Goal: Transaction & Acquisition: Purchase product/service

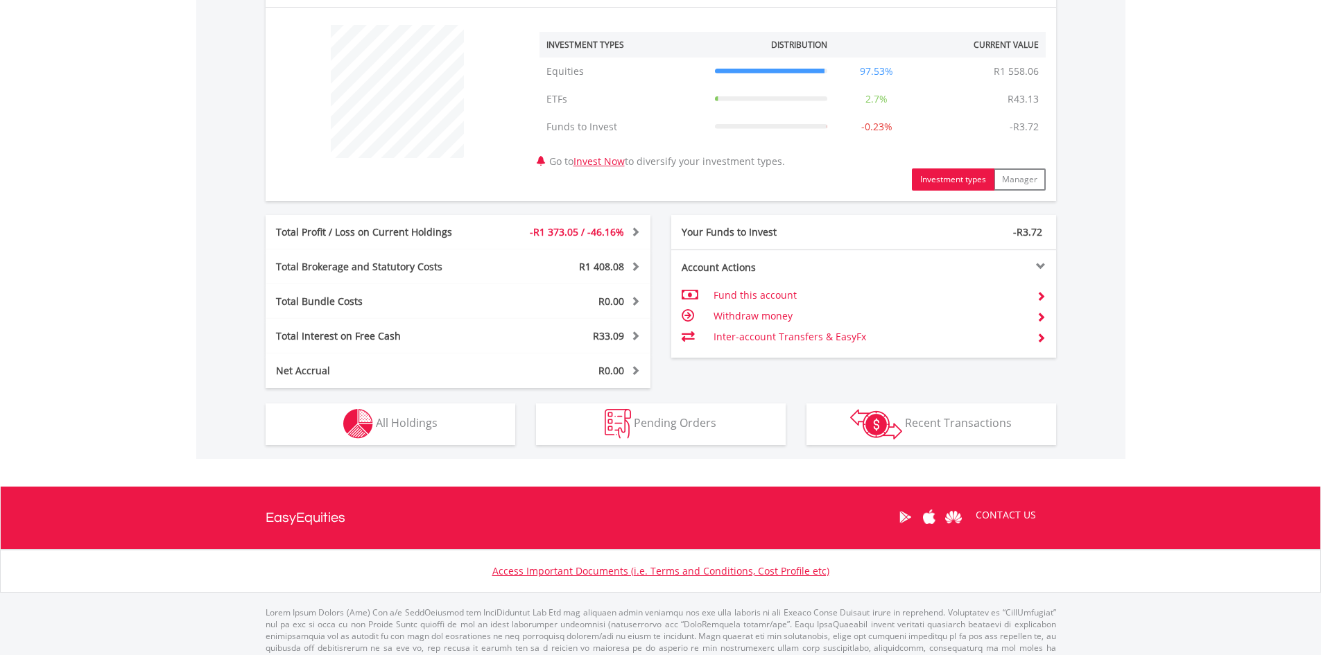
scroll to position [542, 0]
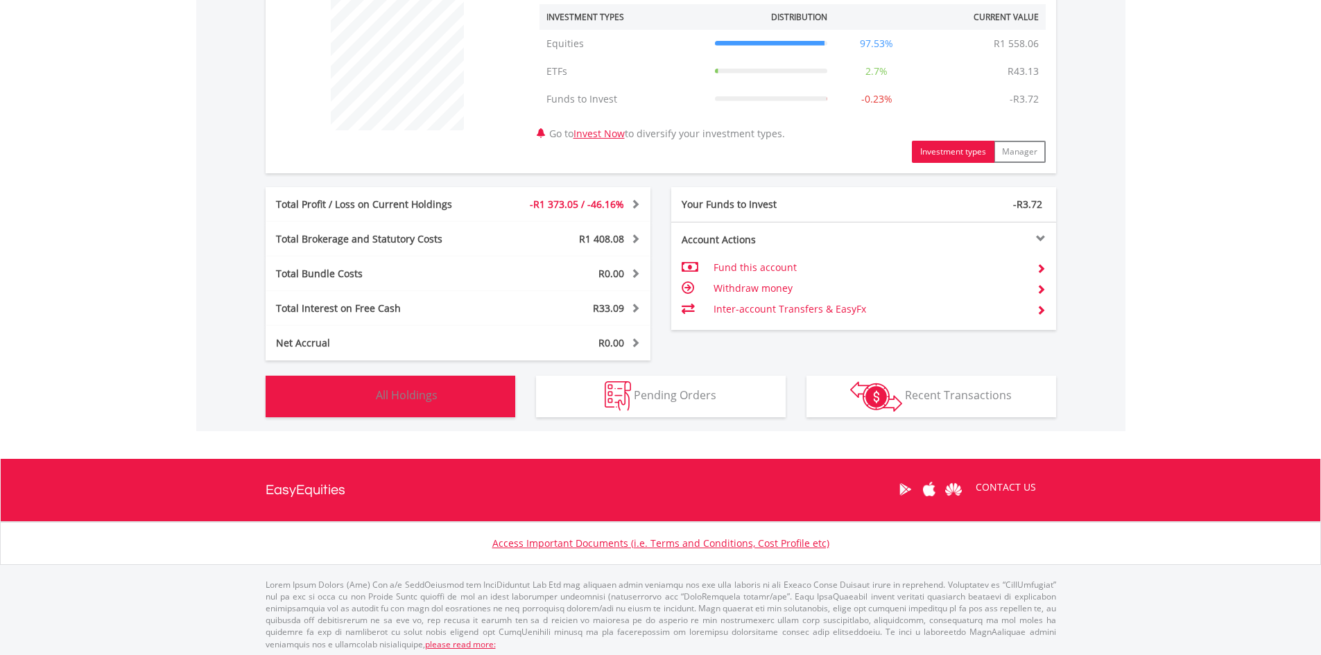
click at [451, 396] on button "Holdings All Holdings" at bounding box center [391, 397] width 250 height 42
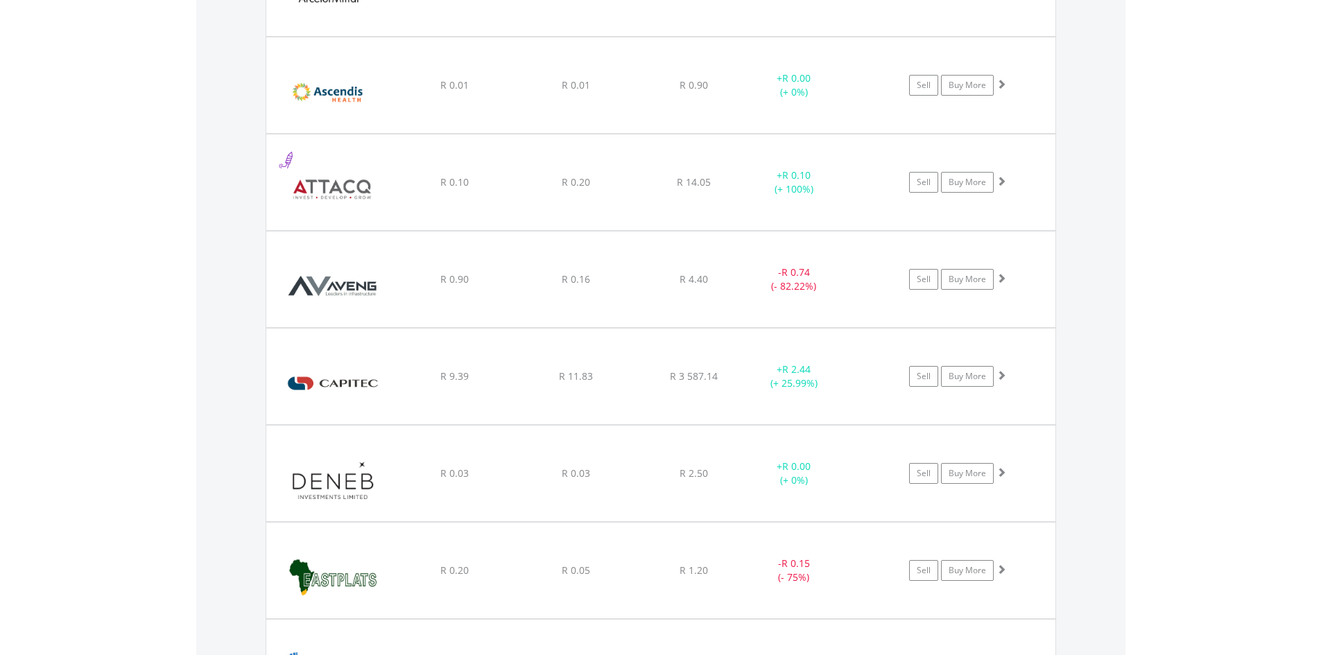
scroll to position [1528, 0]
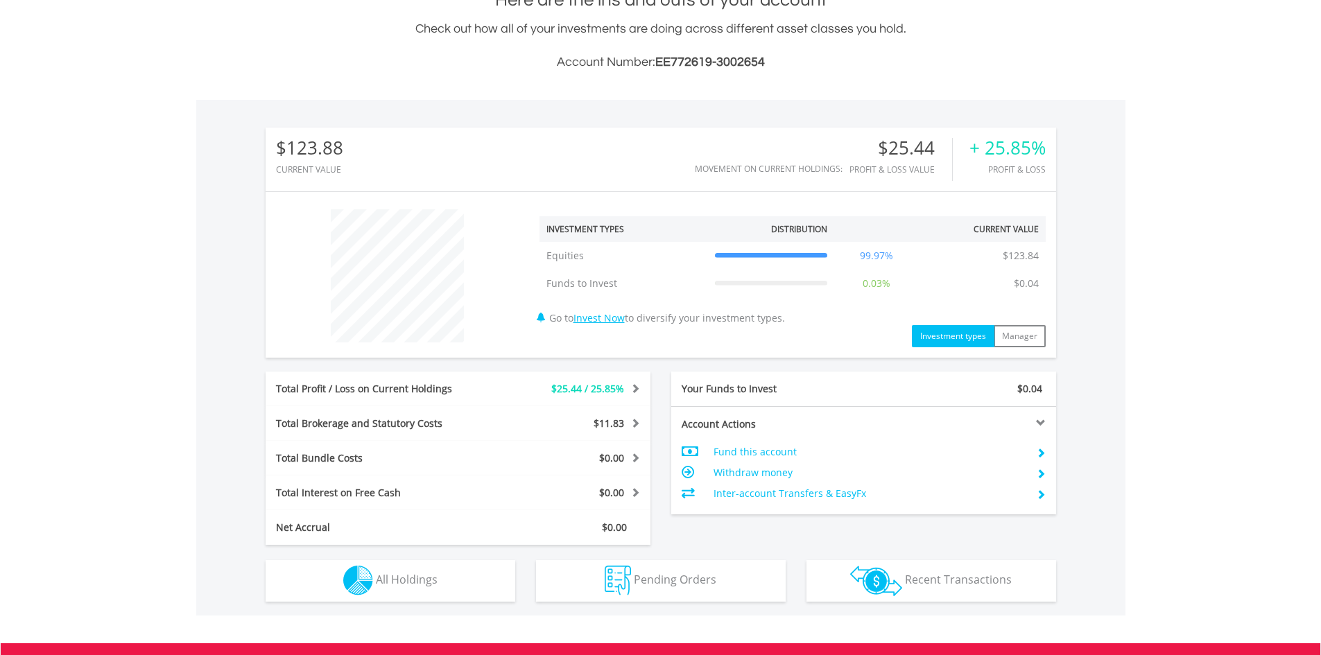
scroll to position [133, 264]
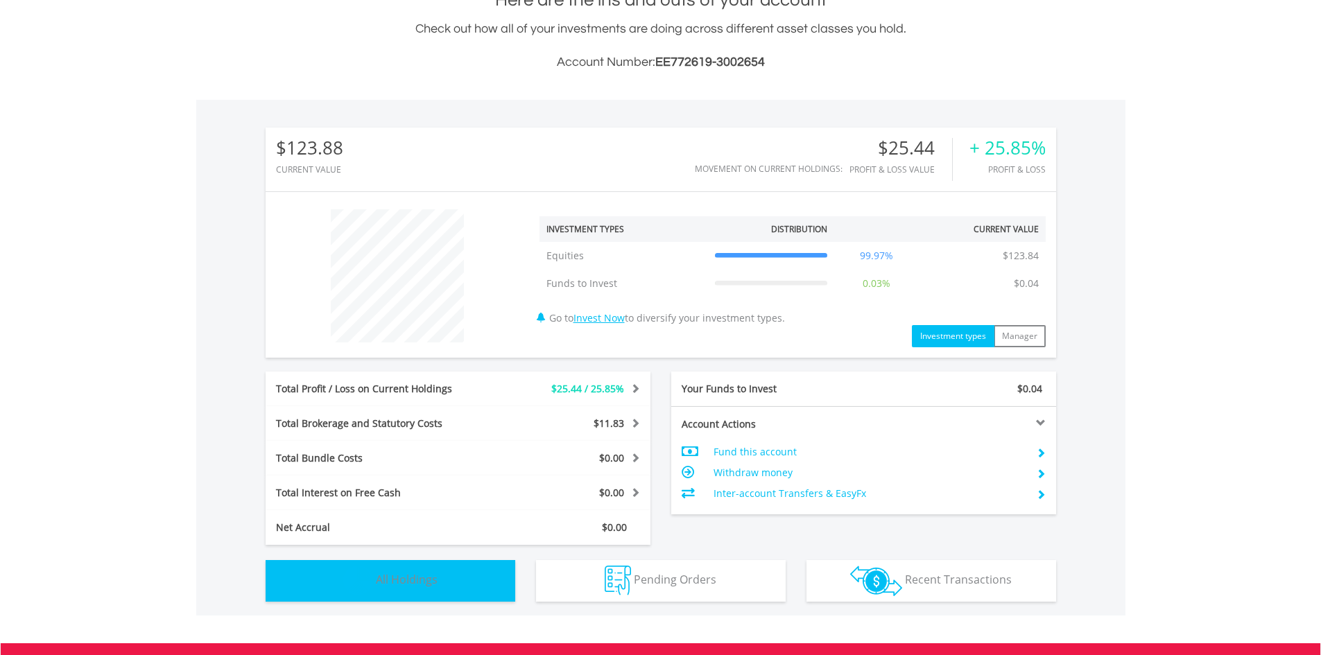
click at [465, 589] on button "Holdings All Holdings" at bounding box center [391, 581] width 250 height 42
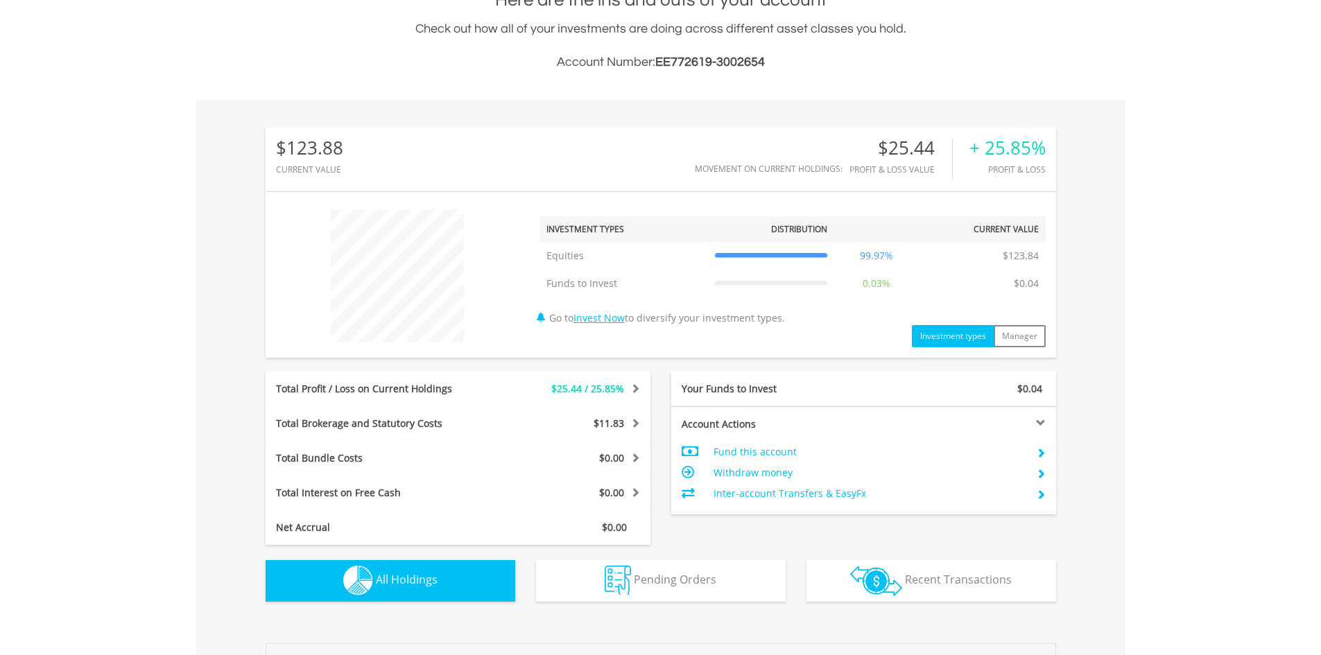
scroll to position [973, 0]
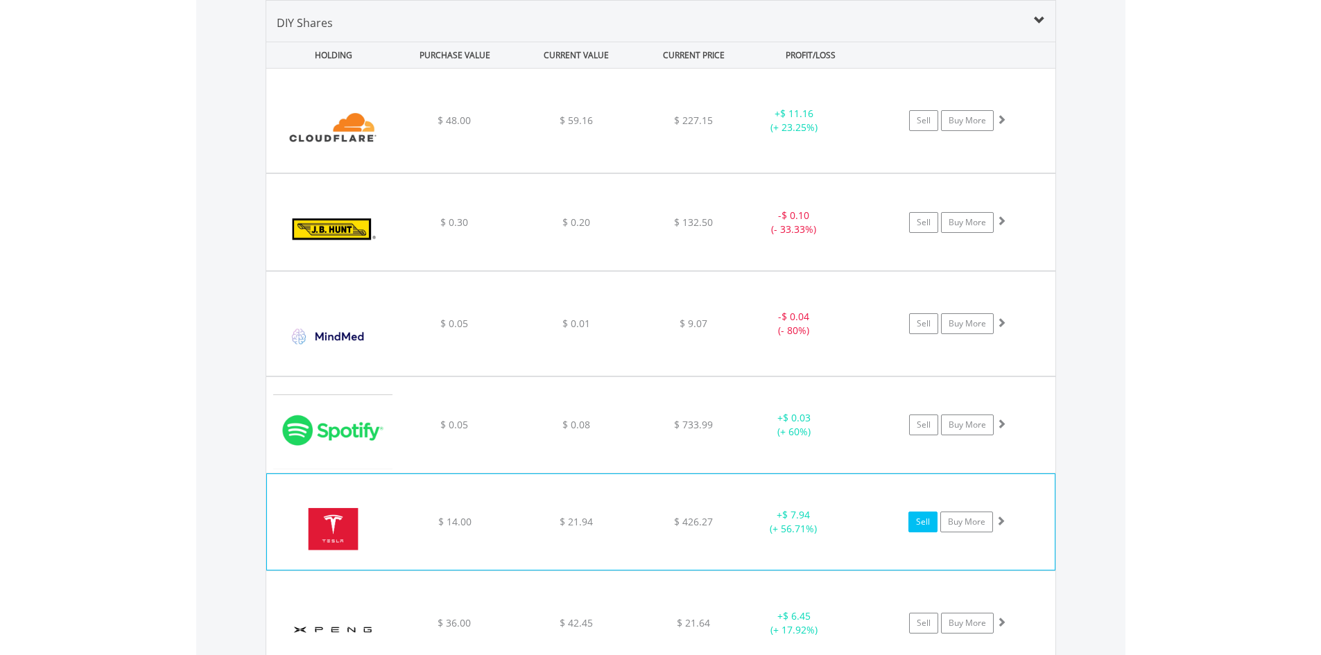
click at [918, 522] on link "Sell" at bounding box center [923, 522] width 29 height 21
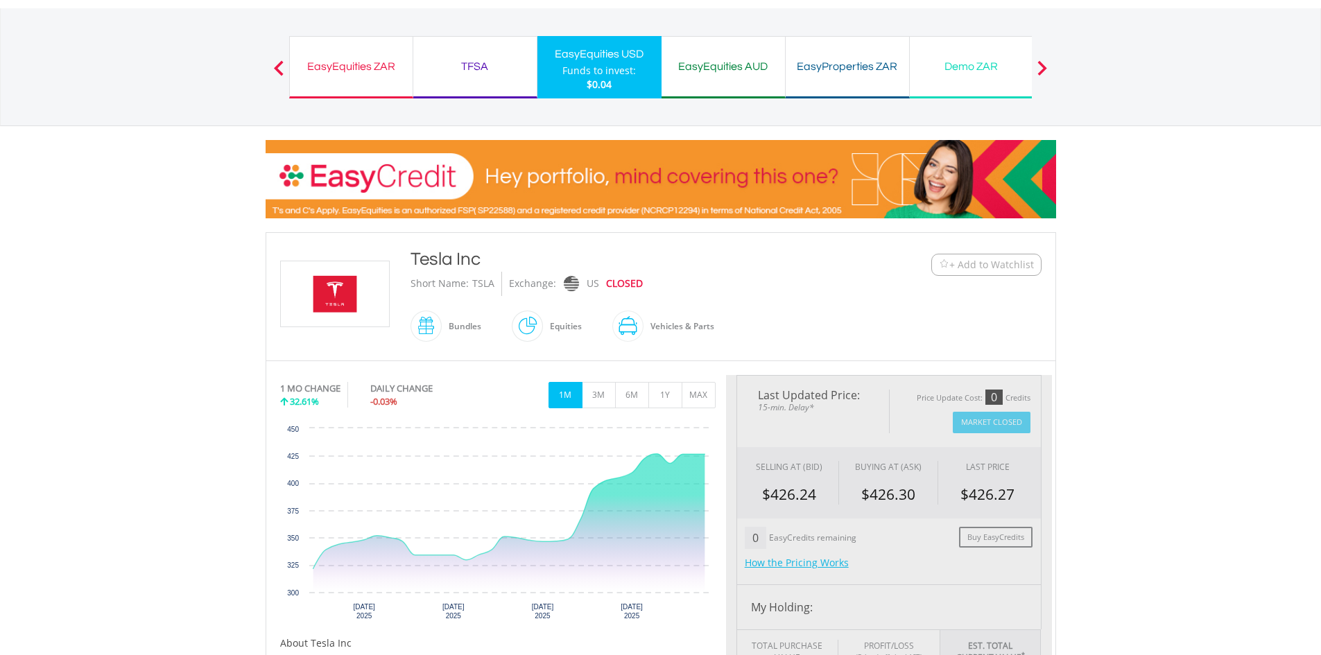
type input "*****"
type input "******"
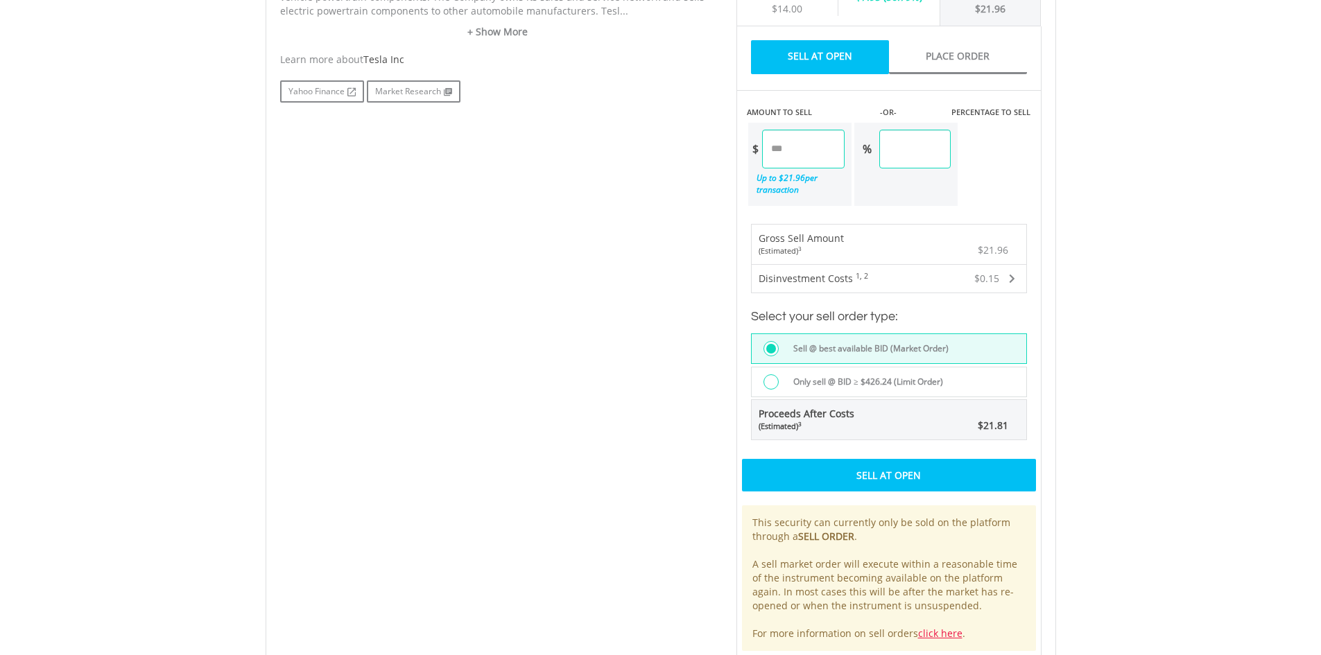
scroll to position [753, 0]
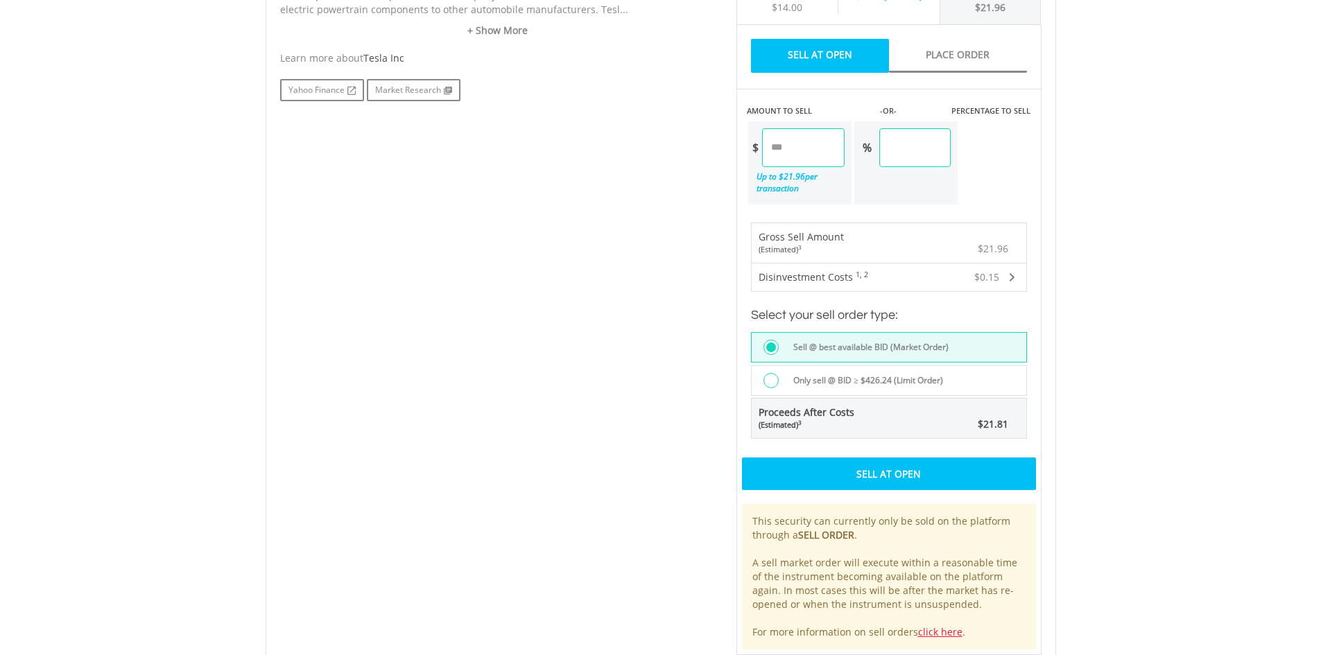
click at [897, 472] on div "Sell At Open" at bounding box center [889, 474] width 294 height 32
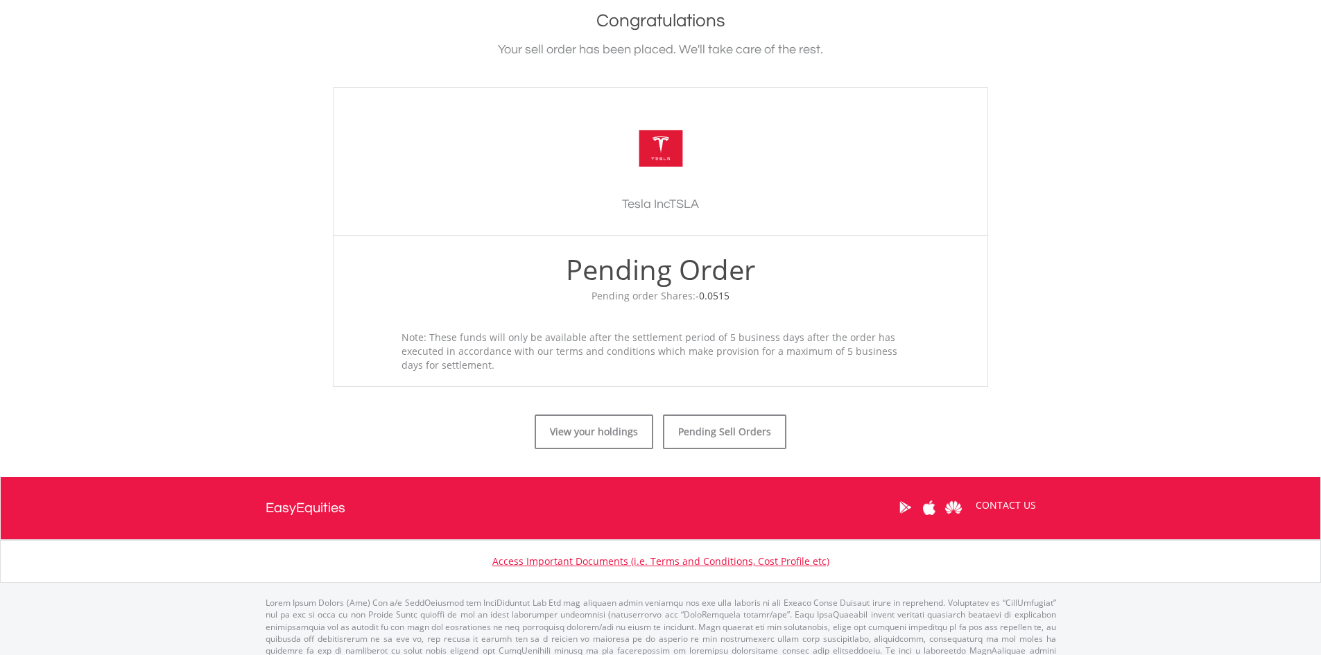
scroll to position [331, 0]
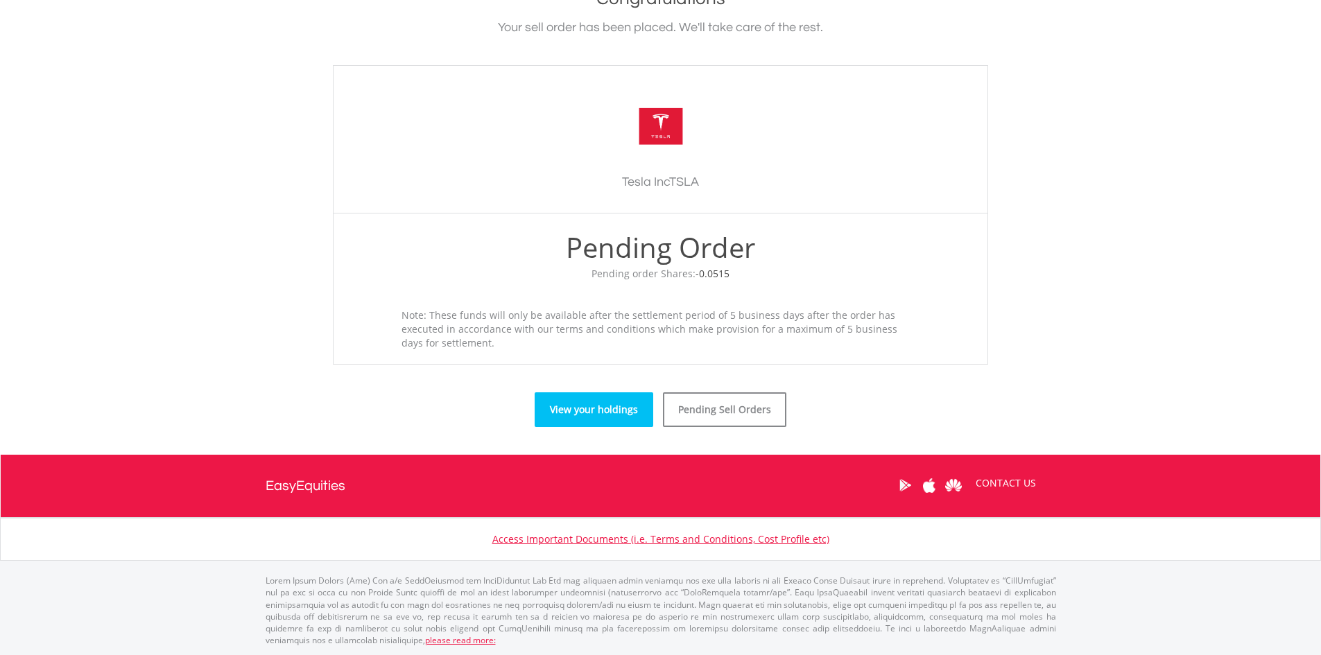
click at [606, 413] on link "View your holdings" at bounding box center [594, 410] width 119 height 35
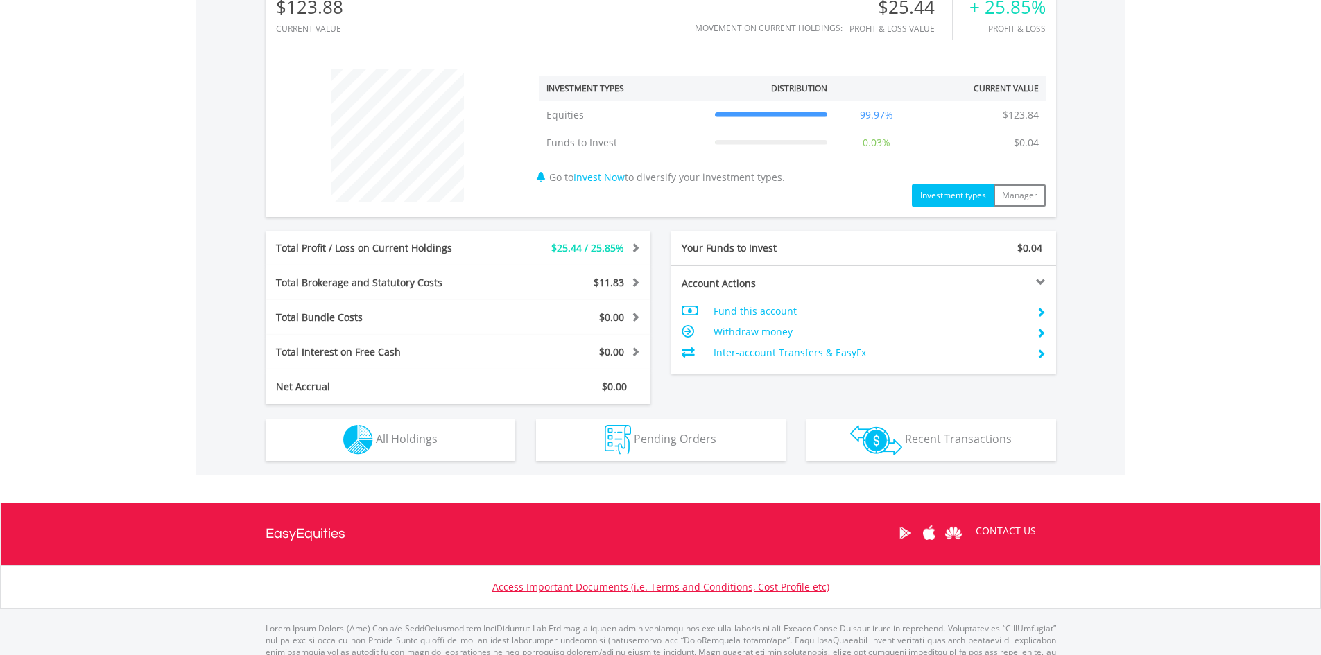
scroll to position [481, 0]
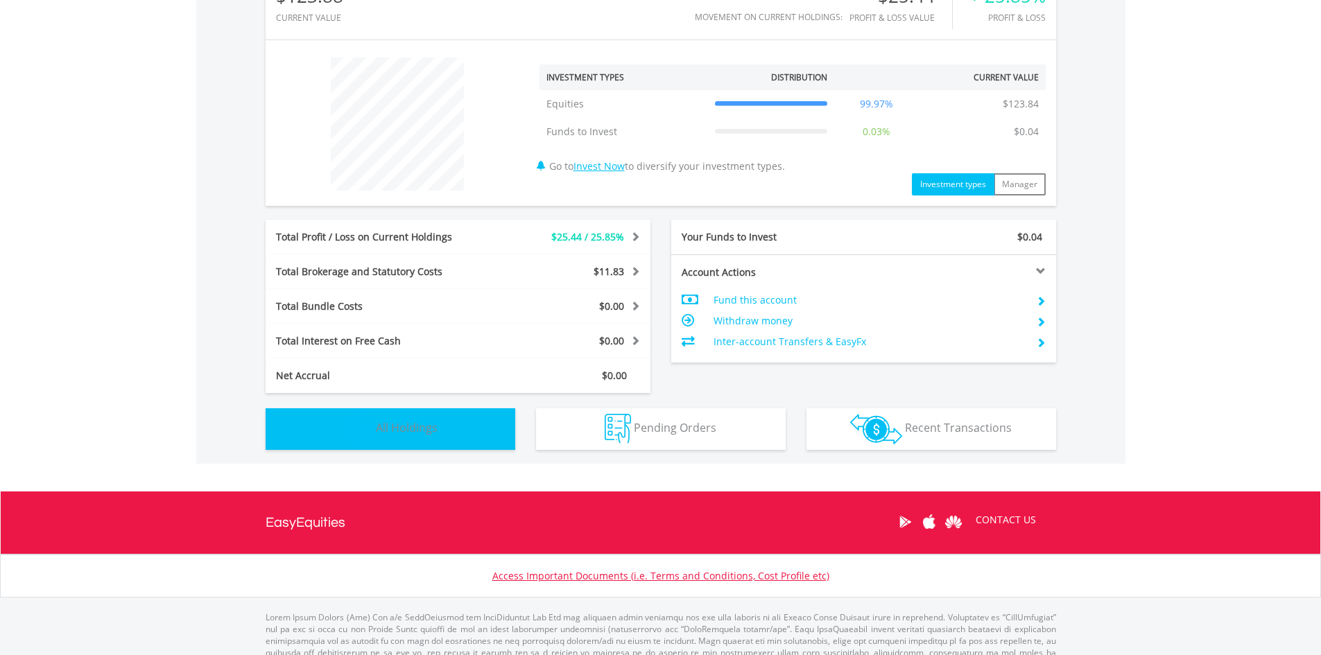
click at [442, 432] on button "Holdings All Holdings" at bounding box center [391, 429] width 250 height 42
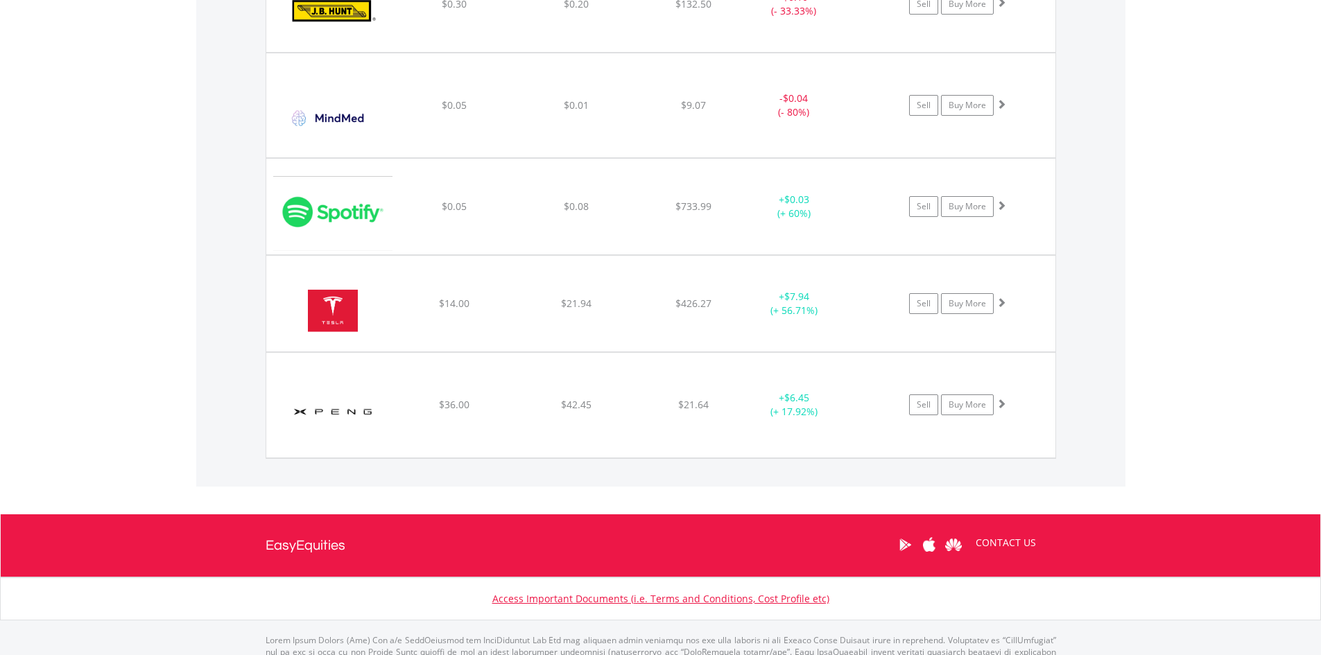
scroll to position [1193, 0]
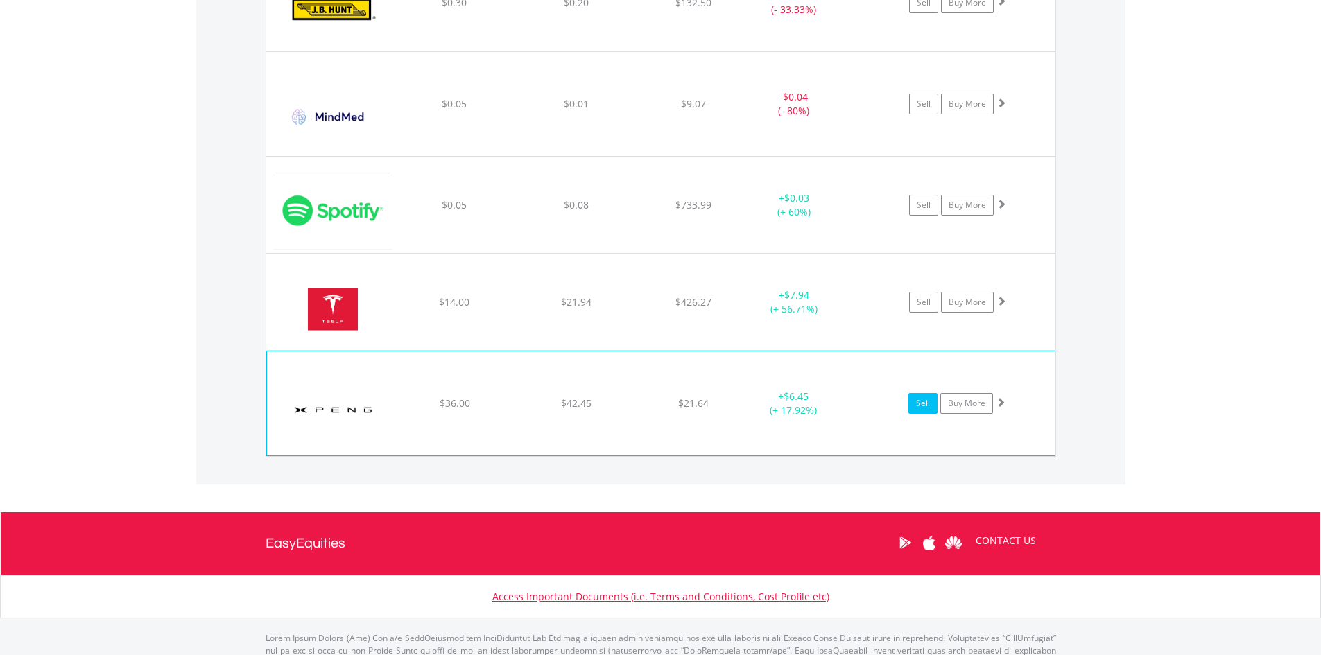
click at [919, 402] on link "Sell" at bounding box center [923, 403] width 29 height 21
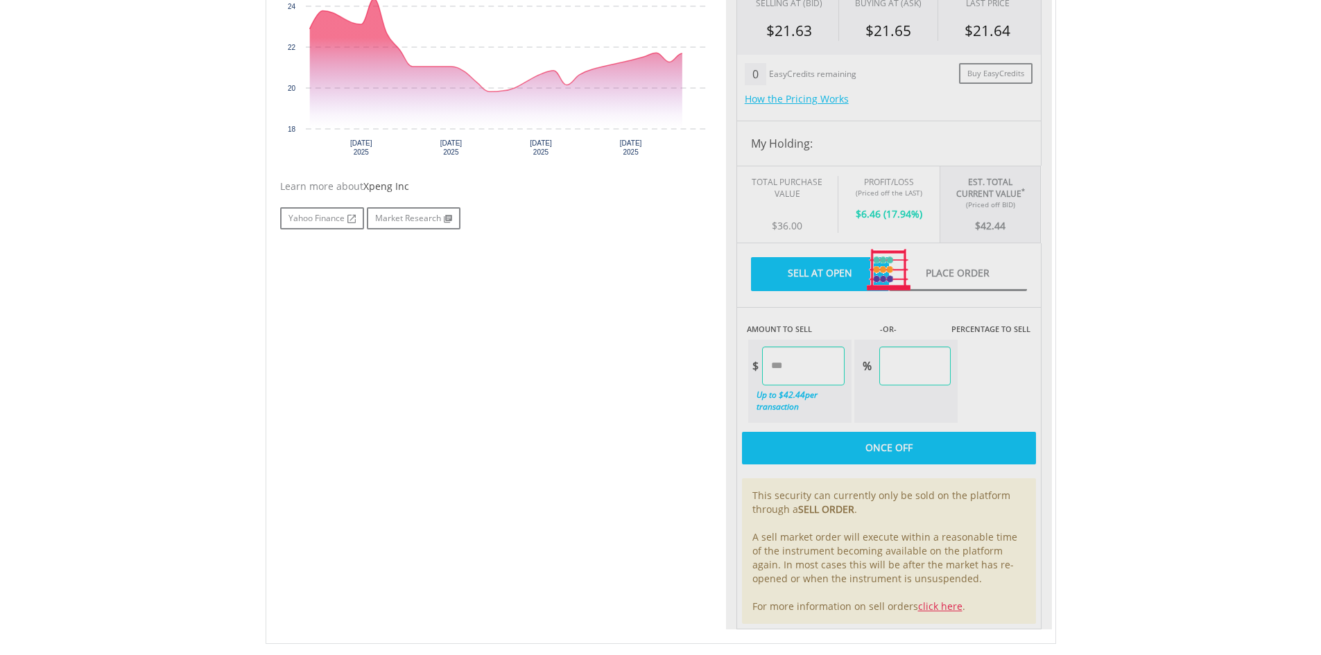
type input "*****"
type input "******"
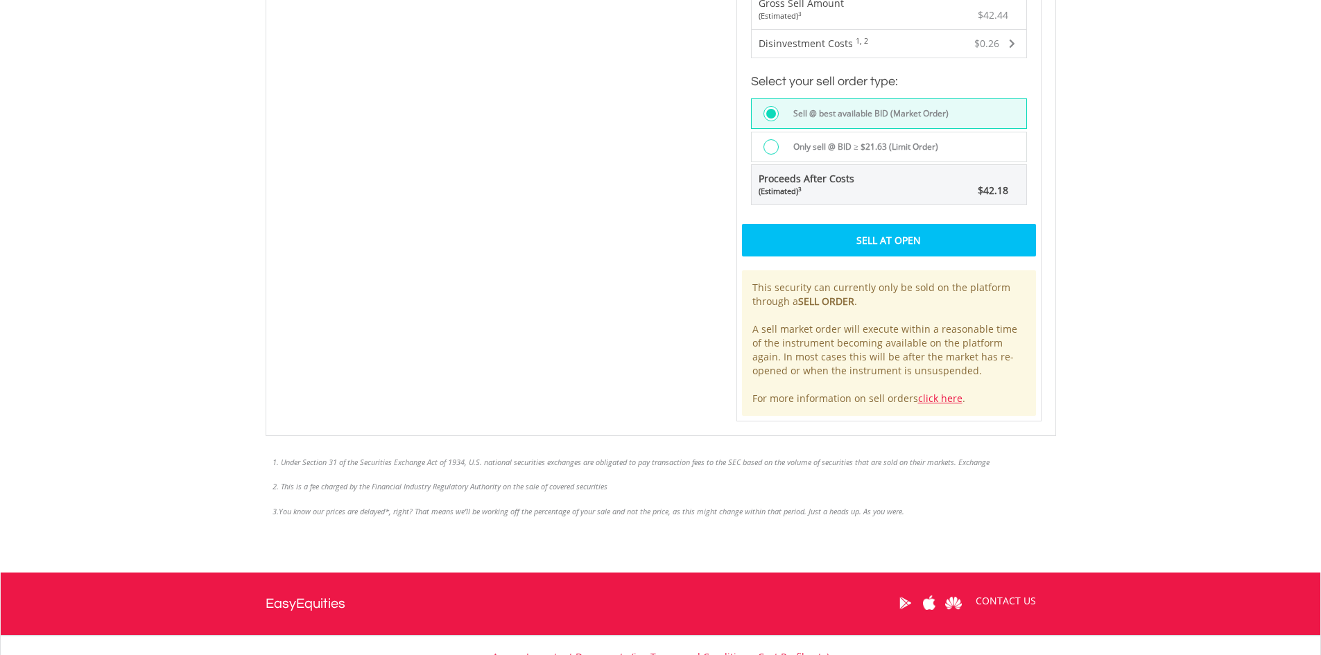
scroll to position [988, 0]
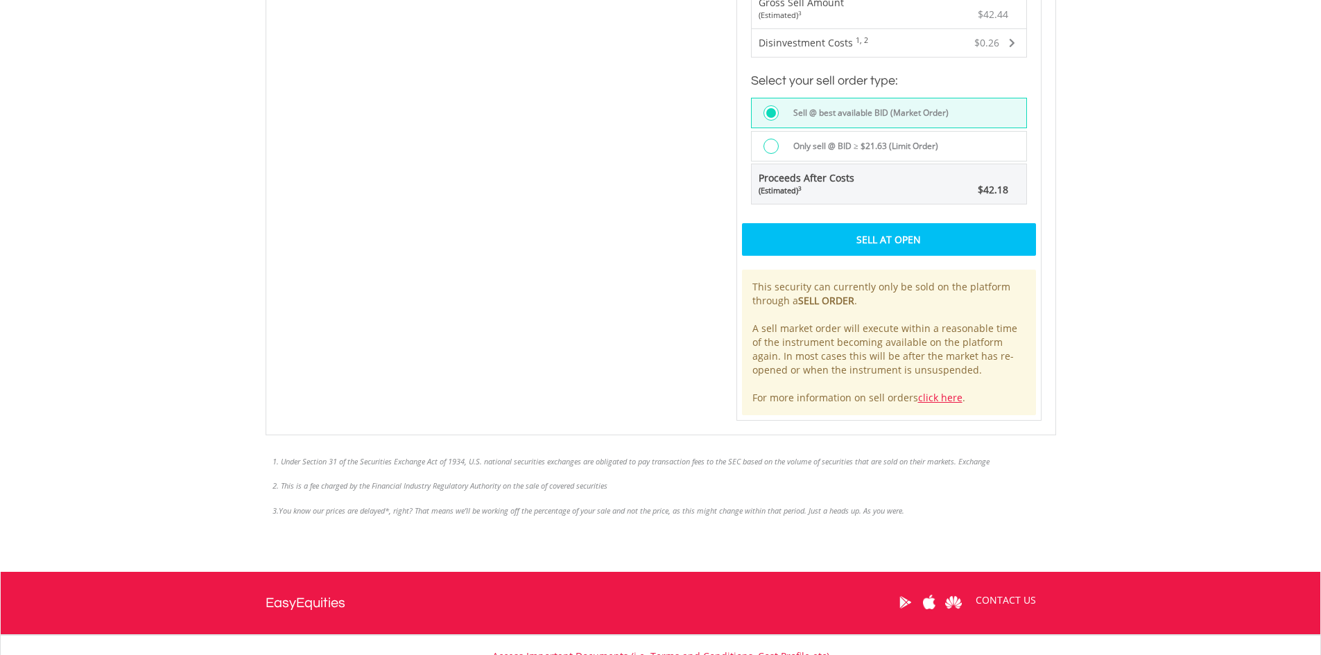
click at [922, 242] on div "Sell At Open" at bounding box center [889, 239] width 294 height 32
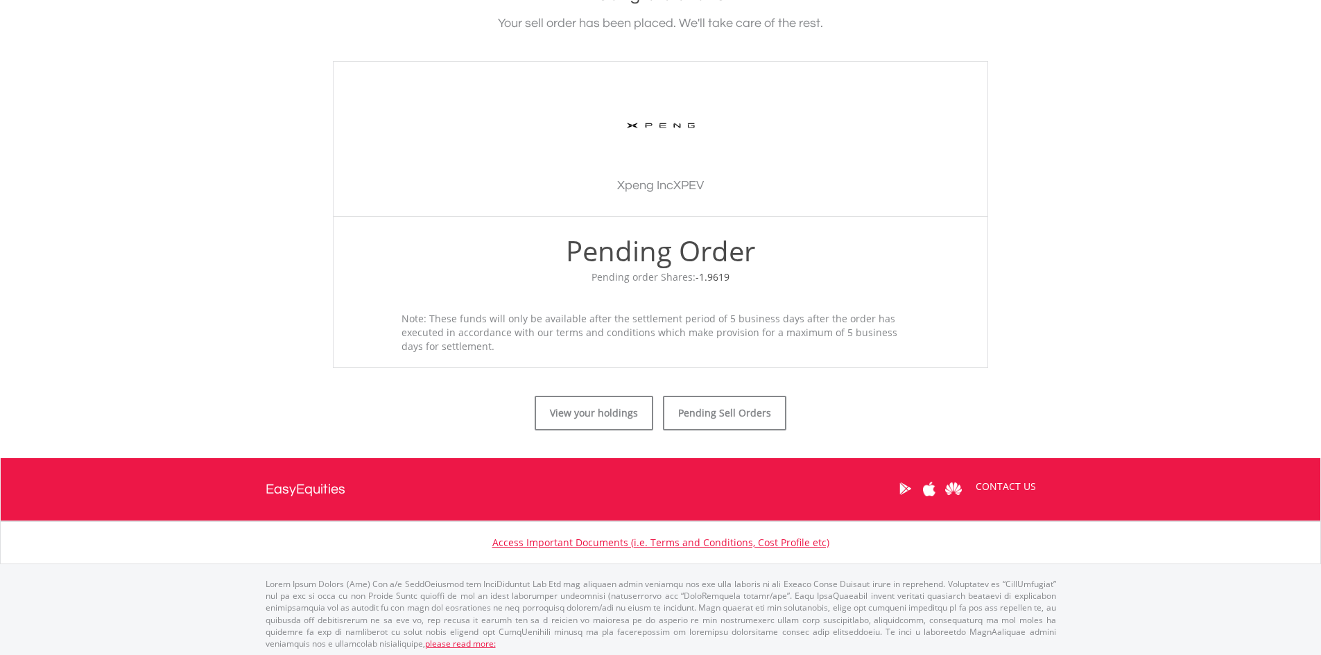
scroll to position [338, 0]
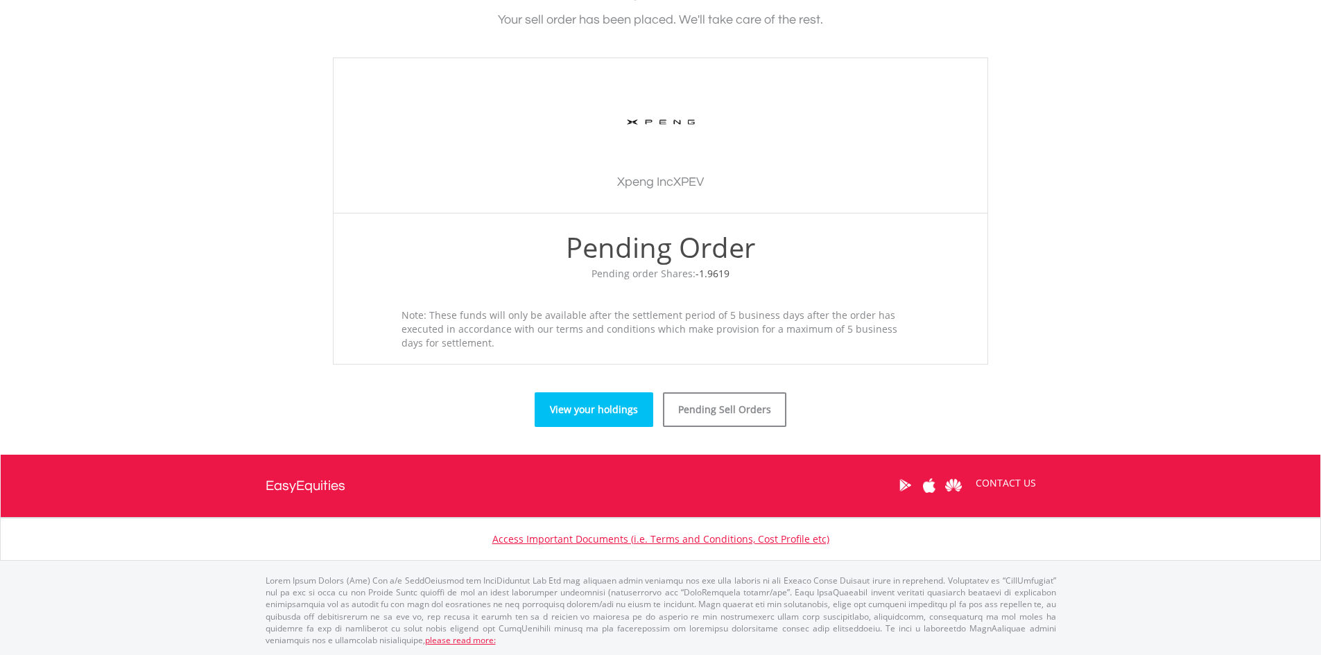
click at [612, 415] on link "View your holdings" at bounding box center [594, 410] width 119 height 35
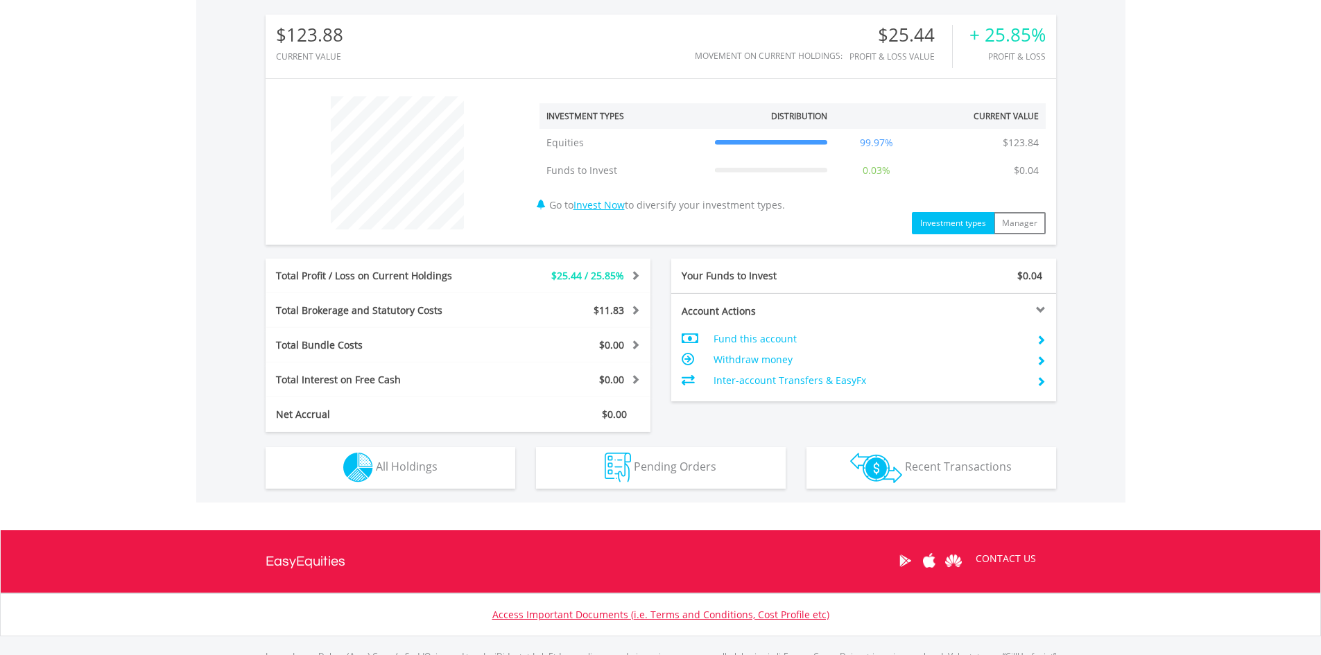
scroll to position [518, 0]
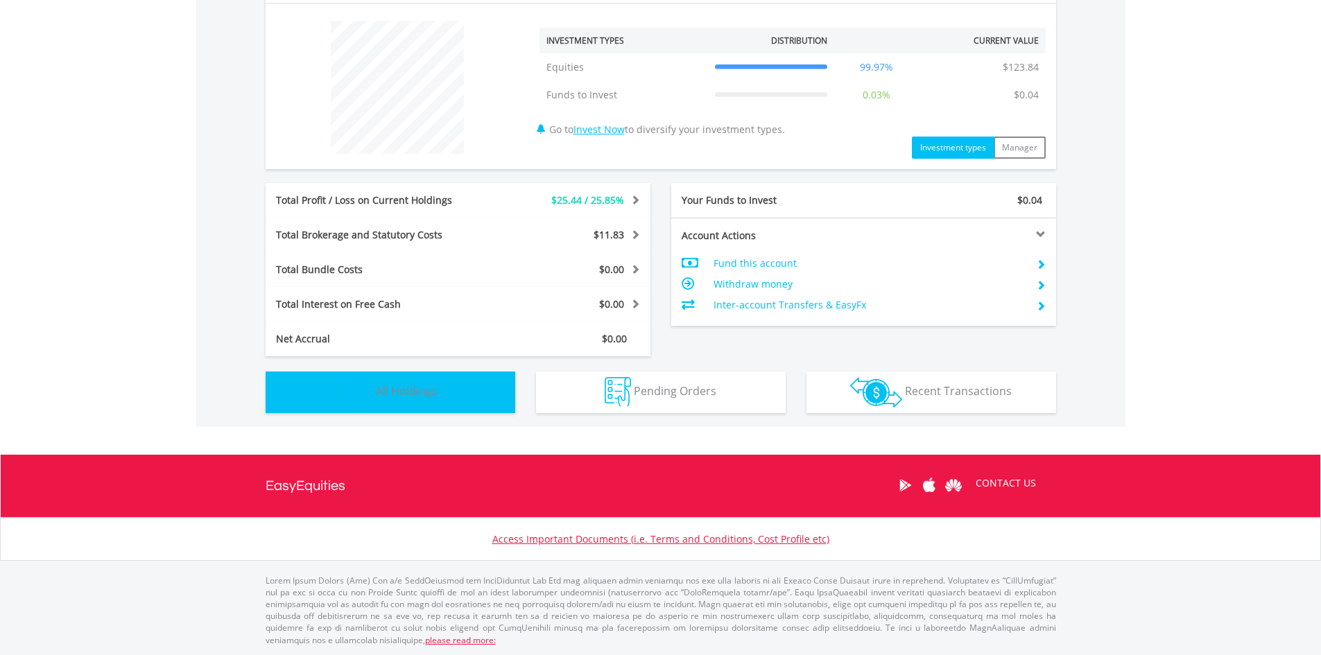
click at [438, 388] on button "Holdings All Holdings" at bounding box center [391, 393] width 250 height 42
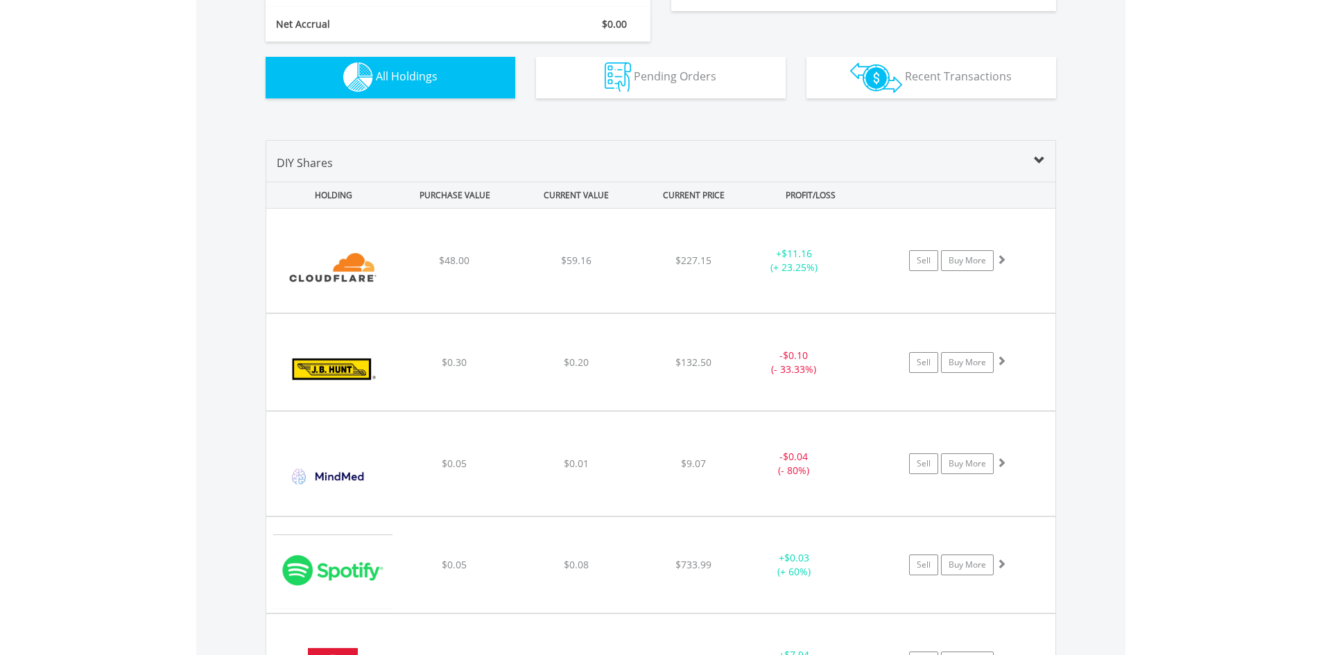
scroll to position [832, 0]
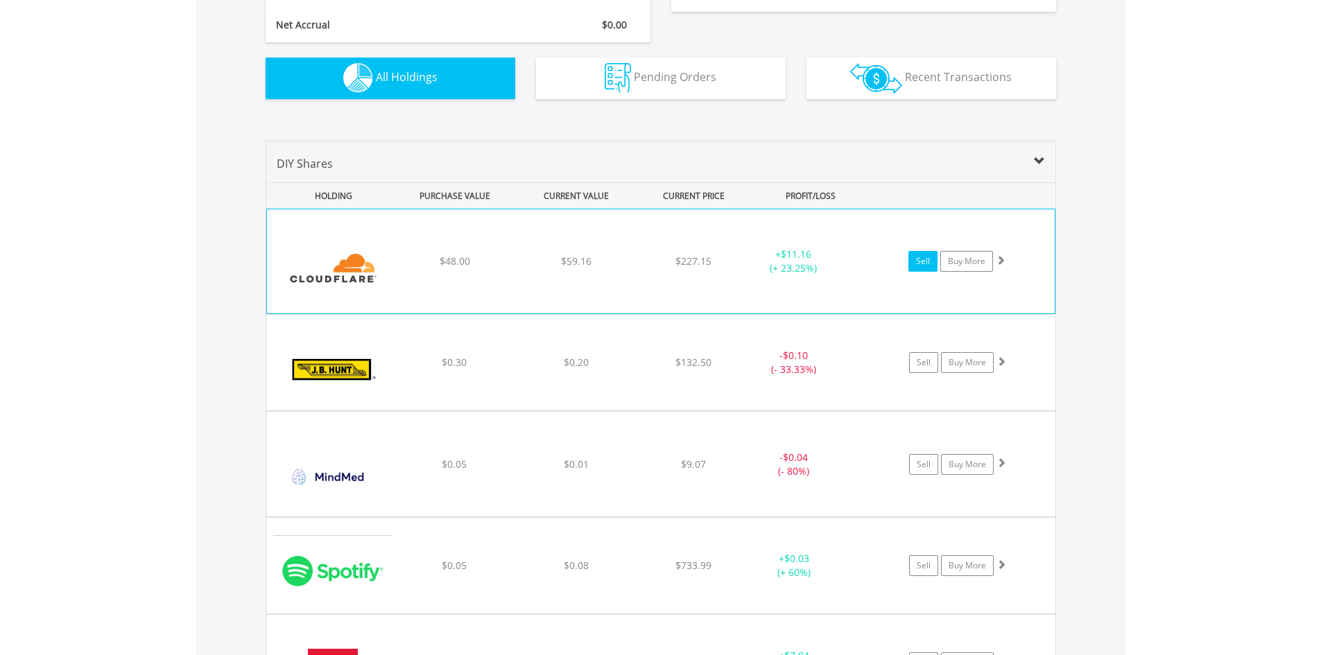
click at [913, 262] on link "Sell" at bounding box center [923, 261] width 29 height 21
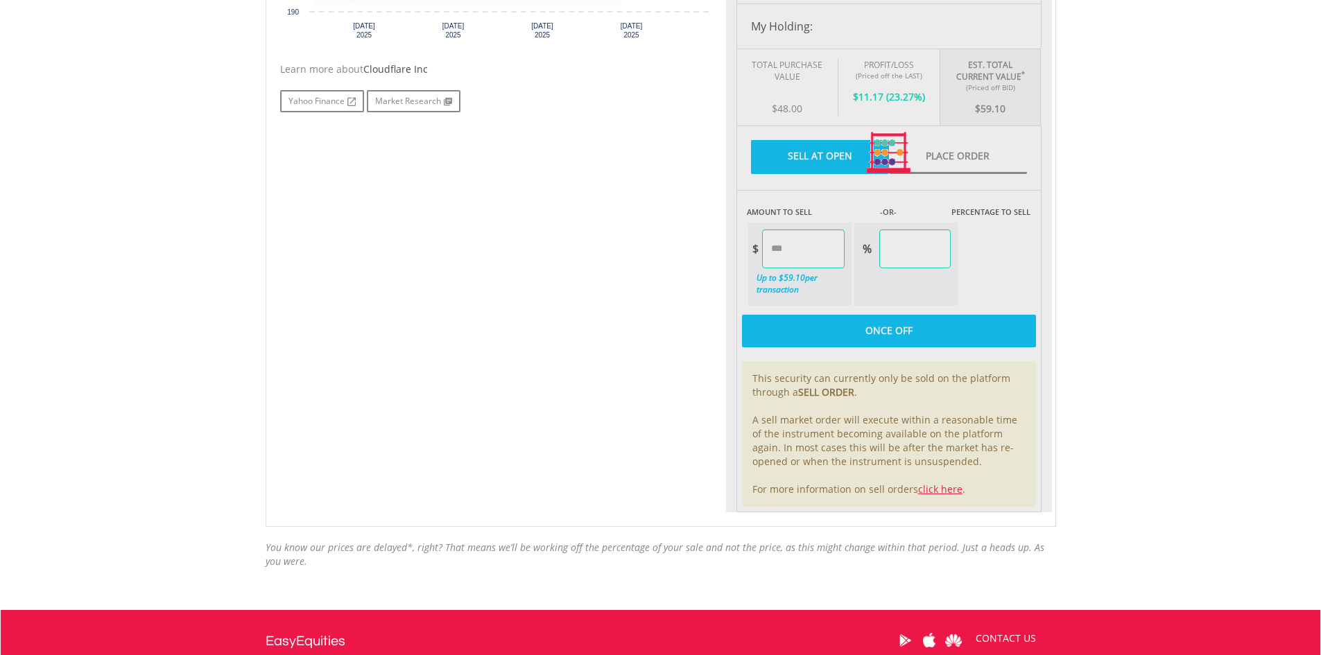
type input "*****"
type input "******"
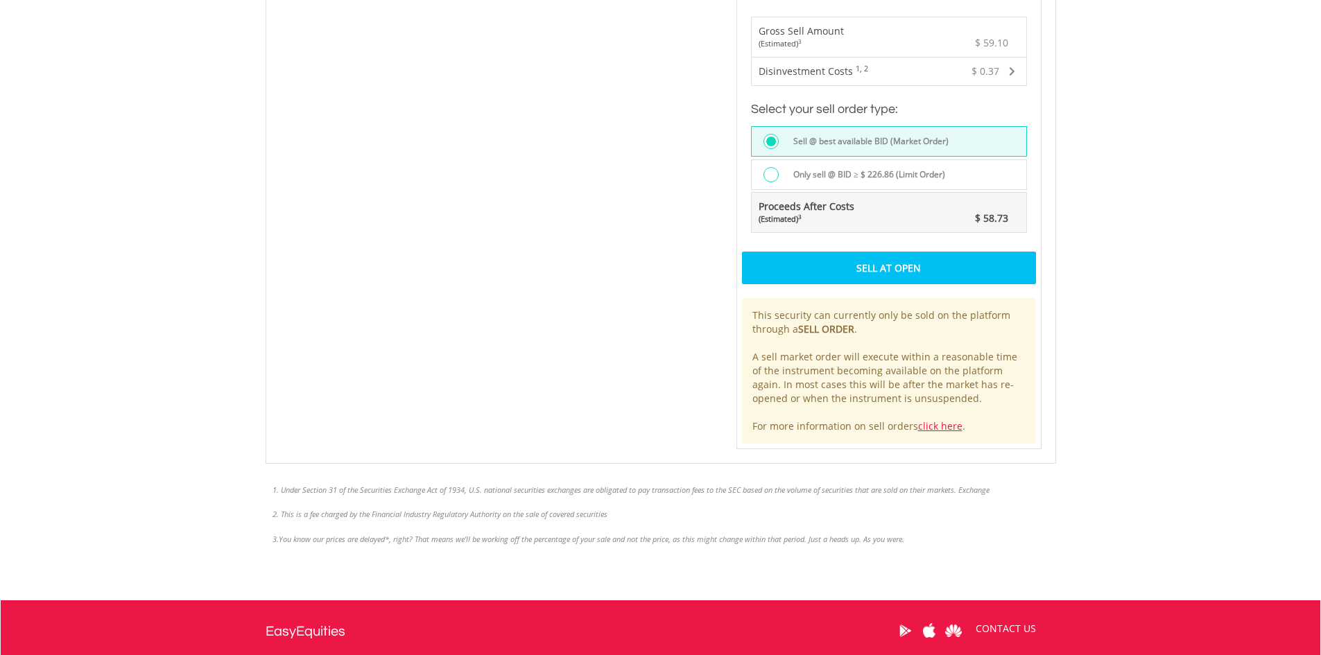
scroll to position [961, 0]
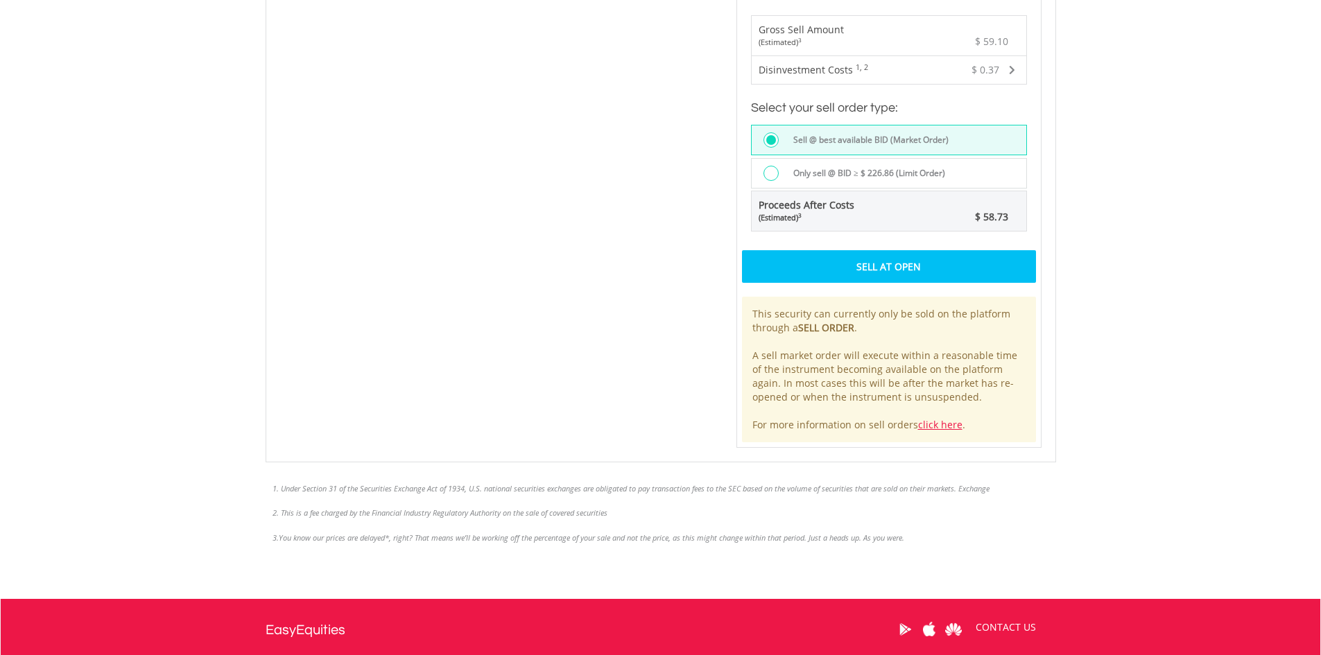
click at [936, 273] on div "Sell At Open" at bounding box center [889, 266] width 294 height 32
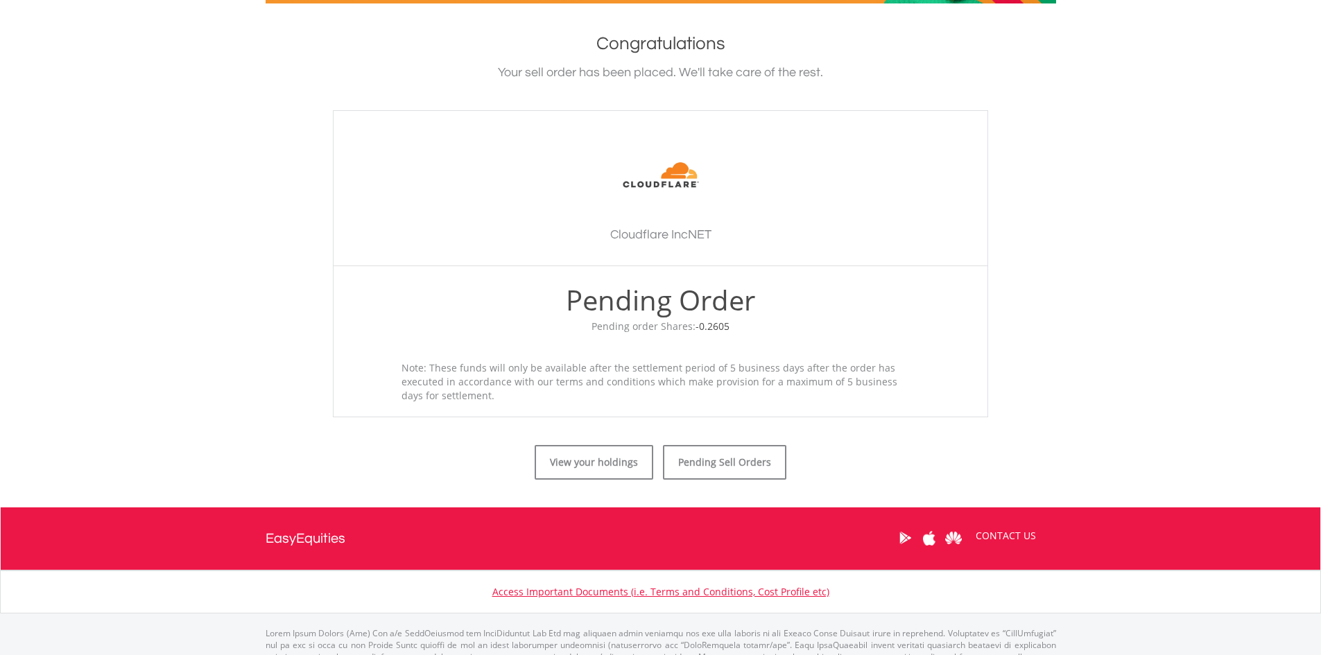
scroll to position [338, 0]
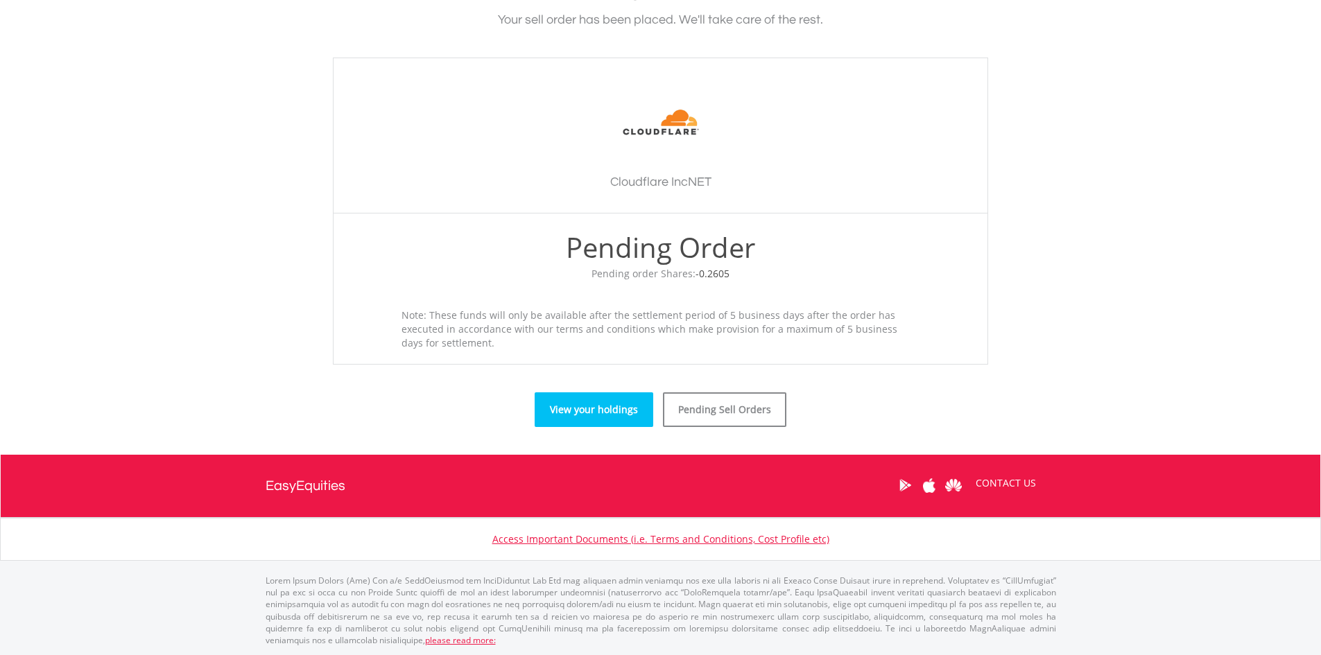
click at [605, 410] on link "View your holdings" at bounding box center [594, 410] width 119 height 35
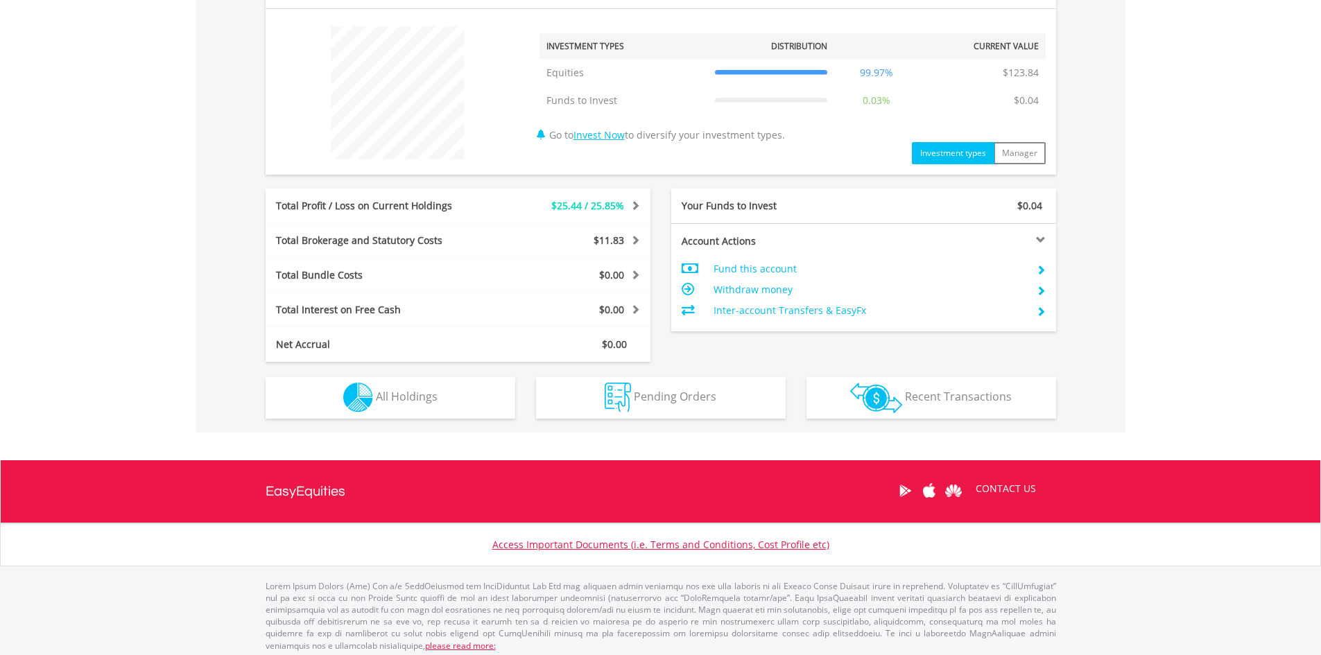
scroll to position [518, 0]
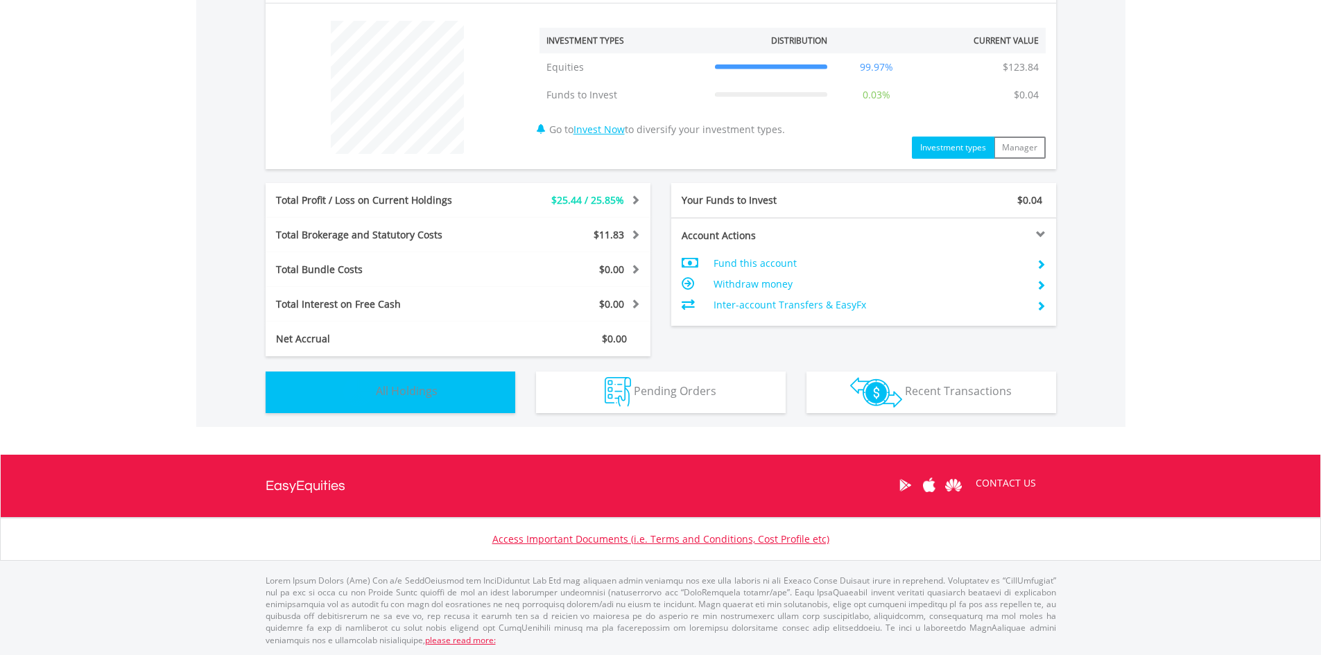
click at [451, 394] on button "Holdings All Holdings" at bounding box center [391, 393] width 250 height 42
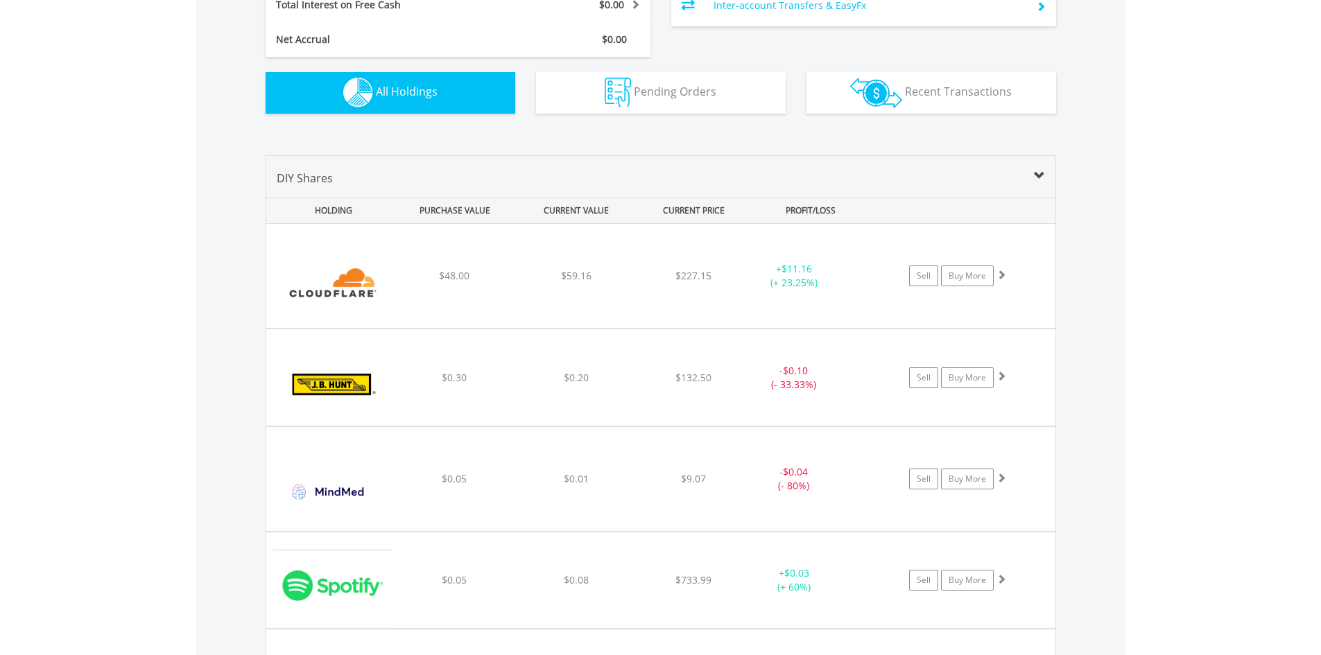
scroll to position [815, 0]
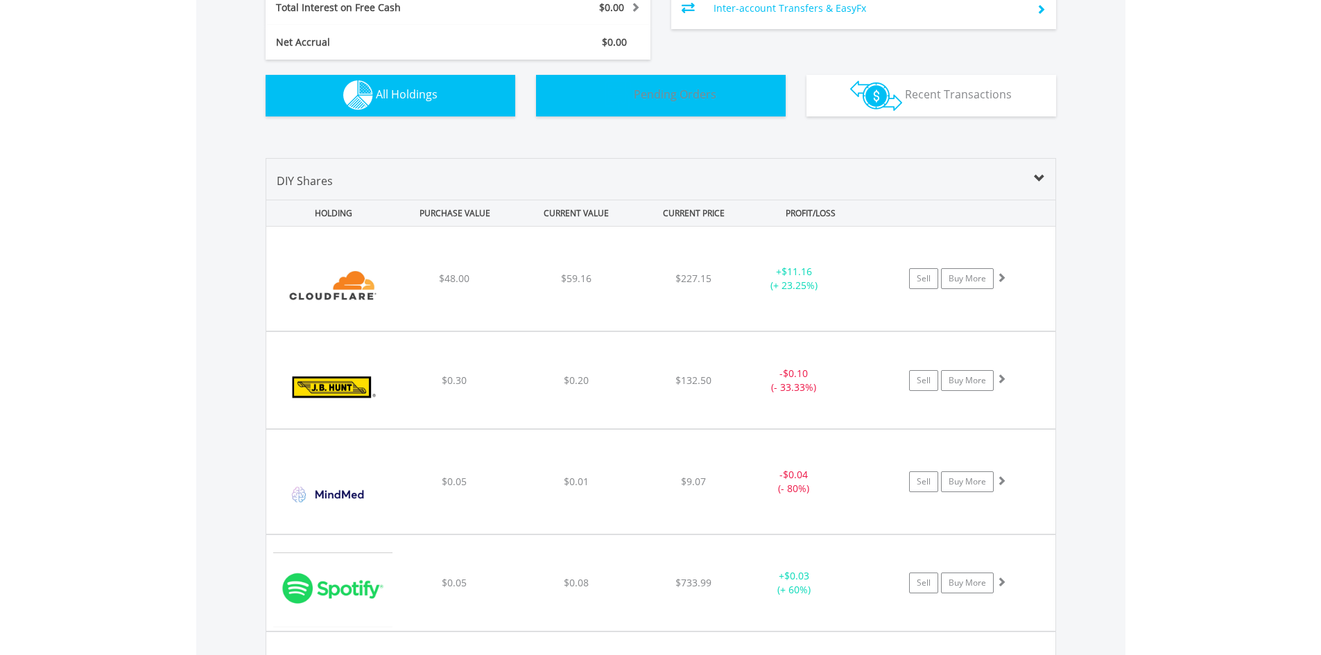
click at [742, 89] on button "Pending Orders Pending Orders" at bounding box center [661, 96] width 250 height 42
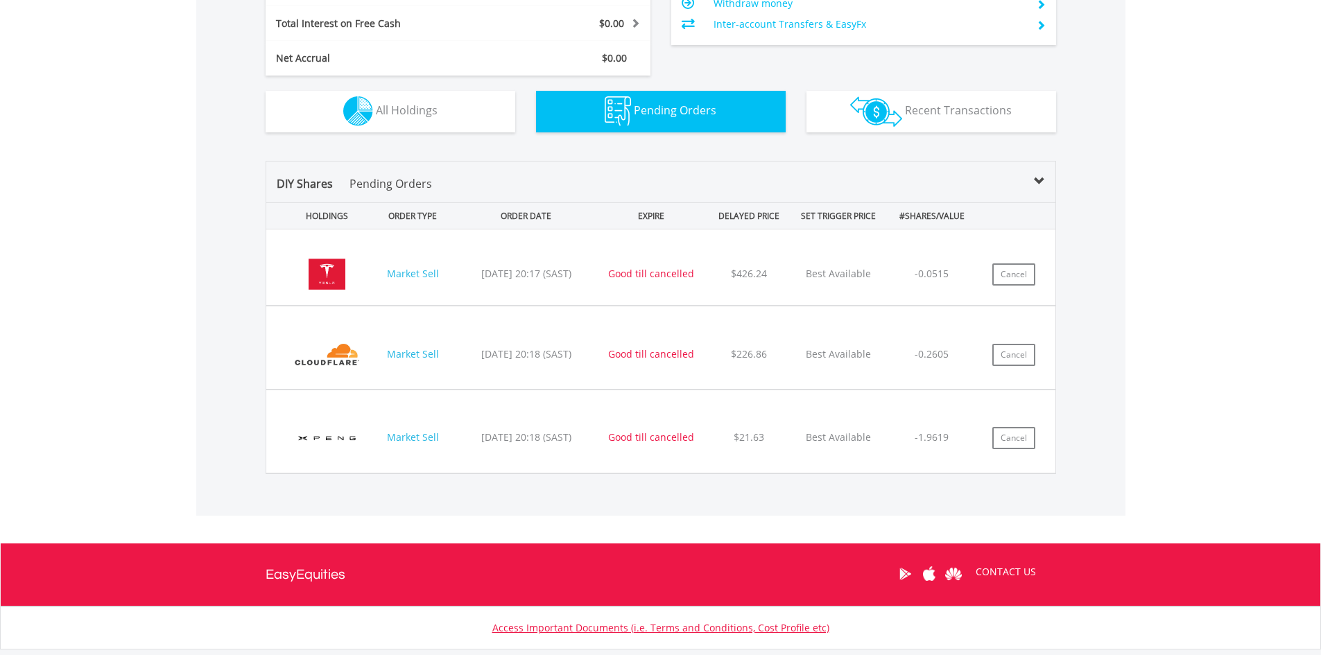
scroll to position [887, 0]
